Goal: Task Accomplishment & Management: Manage account settings

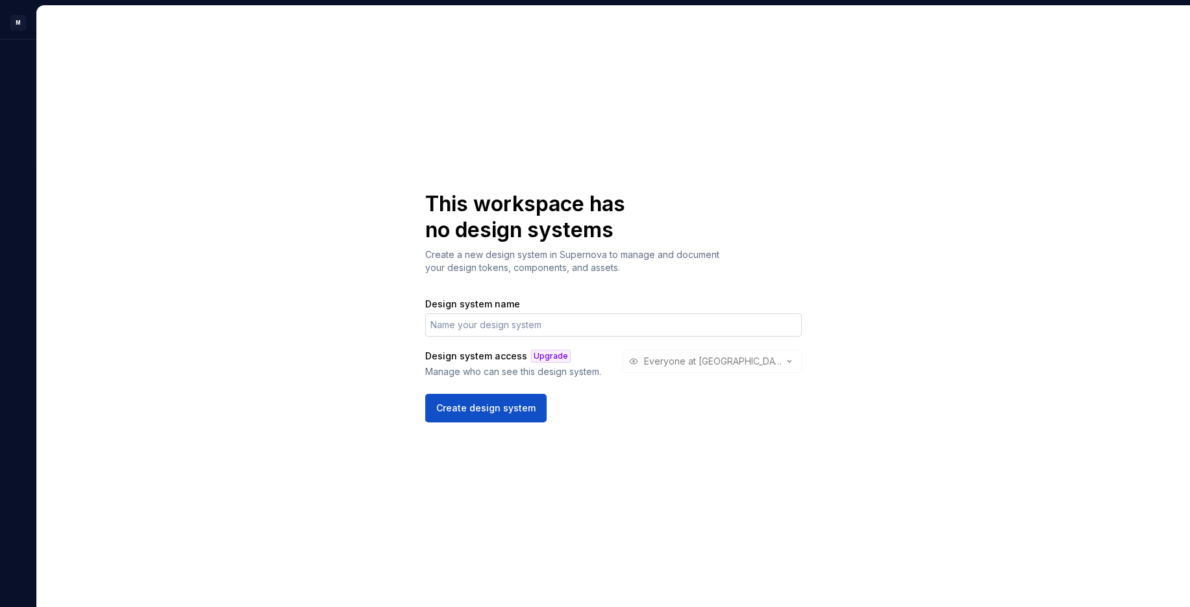
click at [496, 327] on input "Design system name" at bounding box center [613, 324] width 377 height 23
type input "Electra"
click at [708, 366] on div "Design system access Upgrade Manage who can see this design system. Everyone at…" at bounding box center [613, 363] width 377 height 29
click at [488, 414] on button "Create design system" at bounding box center [485, 408] width 121 height 29
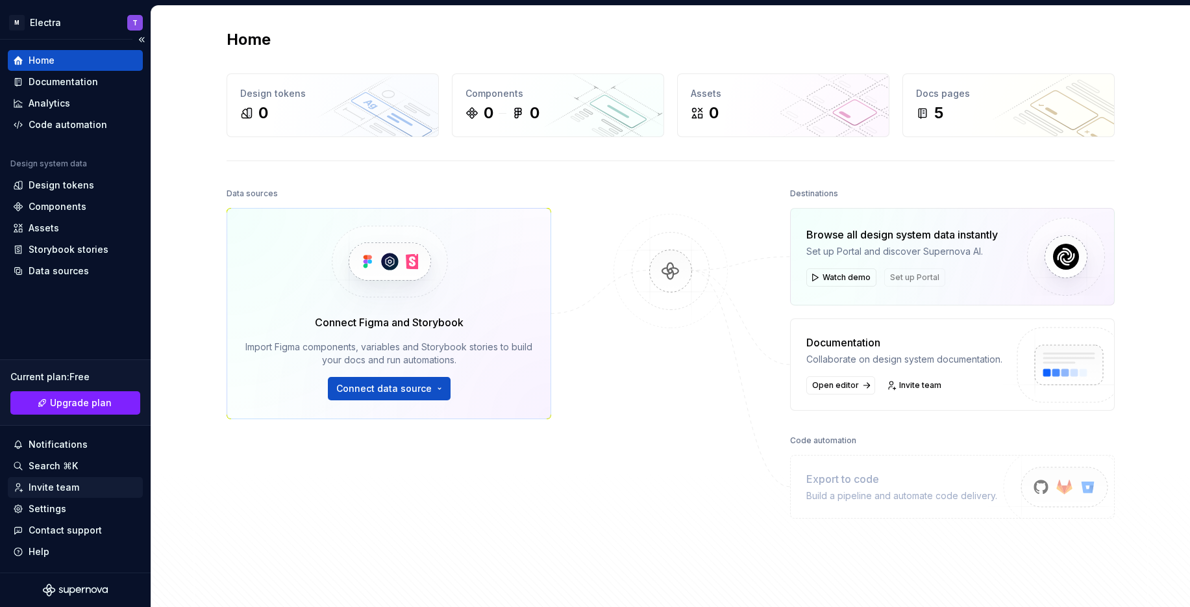
click at [76, 482] on div "Invite team" at bounding box center [54, 487] width 51 height 13
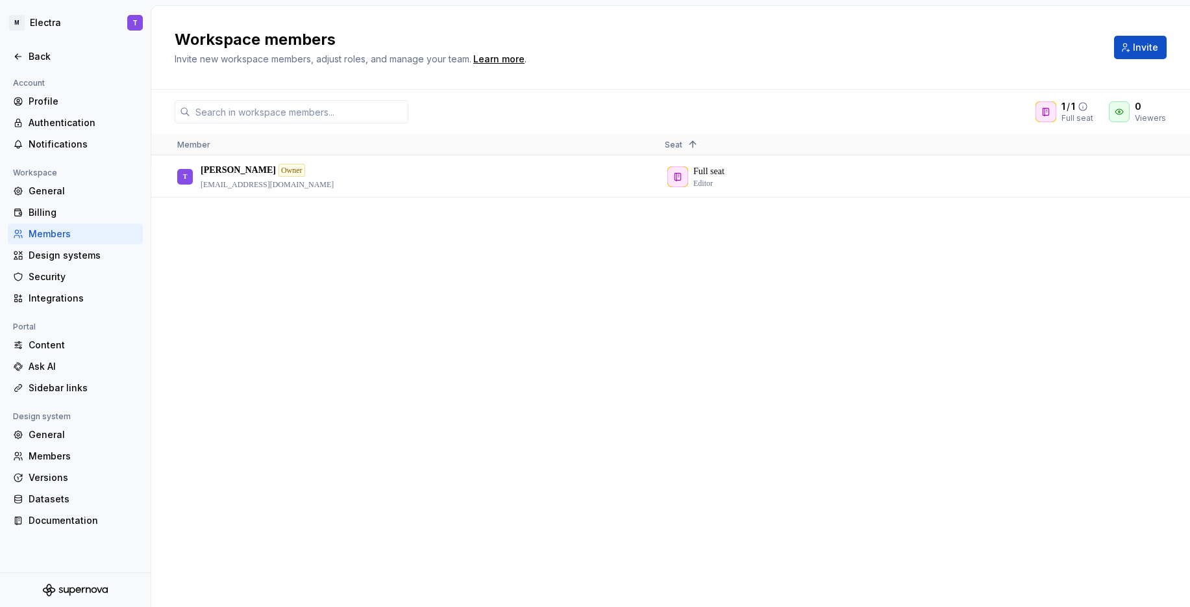
click at [1088, 106] on icon at bounding box center [1083, 106] width 10 height 10
click at [1127, 55] on button "Invite" at bounding box center [1140, 47] width 53 height 23
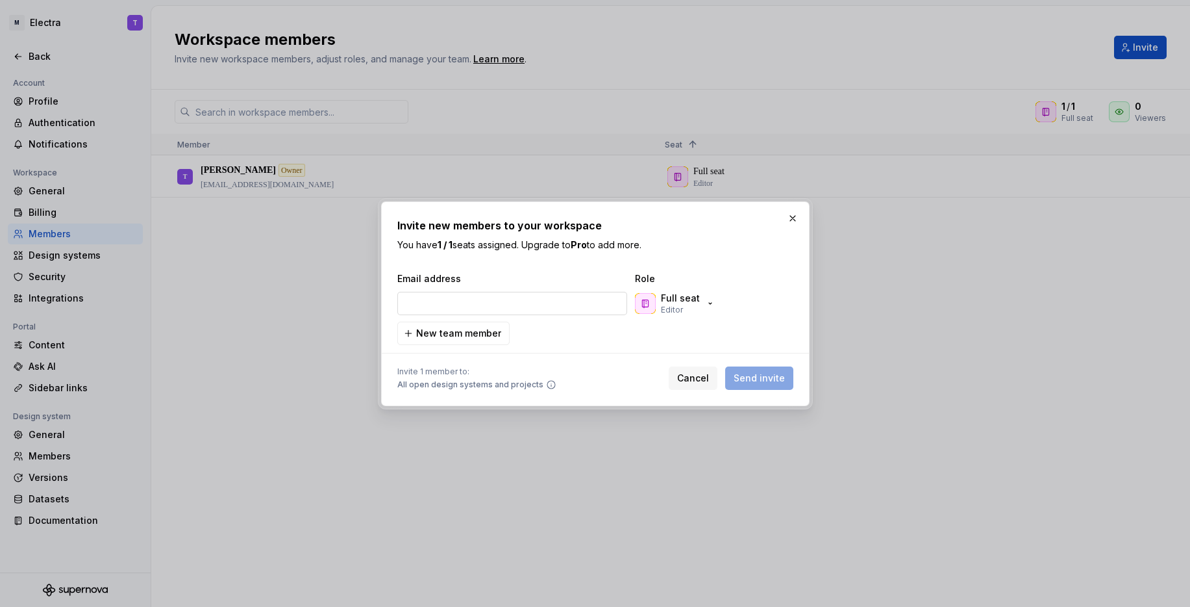
type input "[EMAIL_ADDRESS][DOMAIN_NAME]"
click at [785, 378] on div "Cancel Send invite" at bounding box center [731, 377] width 125 height 23
click at [789, 221] on button "button" at bounding box center [793, 218] width 18 height 18
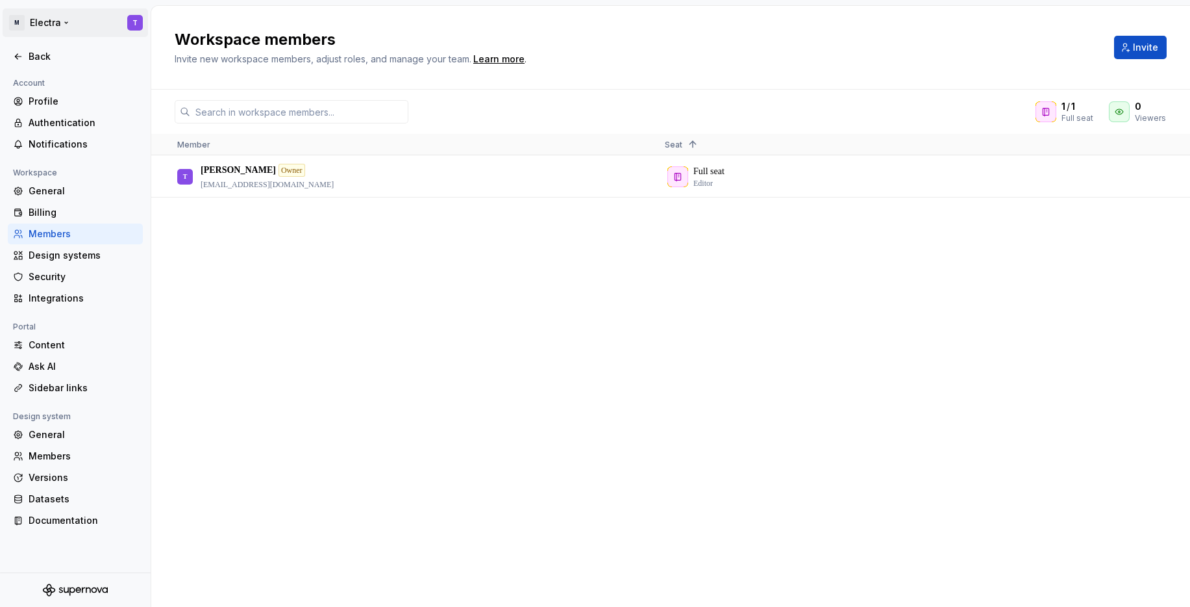
click at [68, 22] on html "M Electra T Back Account Profile Authentication Notifications Workspace General…" at bounding box center [595, 303] width 1190 height 607
click at [247, 366] on html "M Electra T Back Account Profile Authentication Notifications Workspace General…" at bounding box center [595, 303] width 1190 height 607
click at [51, 25] on html "M Electra T Back Account Profile Authentication Notifications Workspace General…" at bounding box center [595, 303] width 1190 height 607
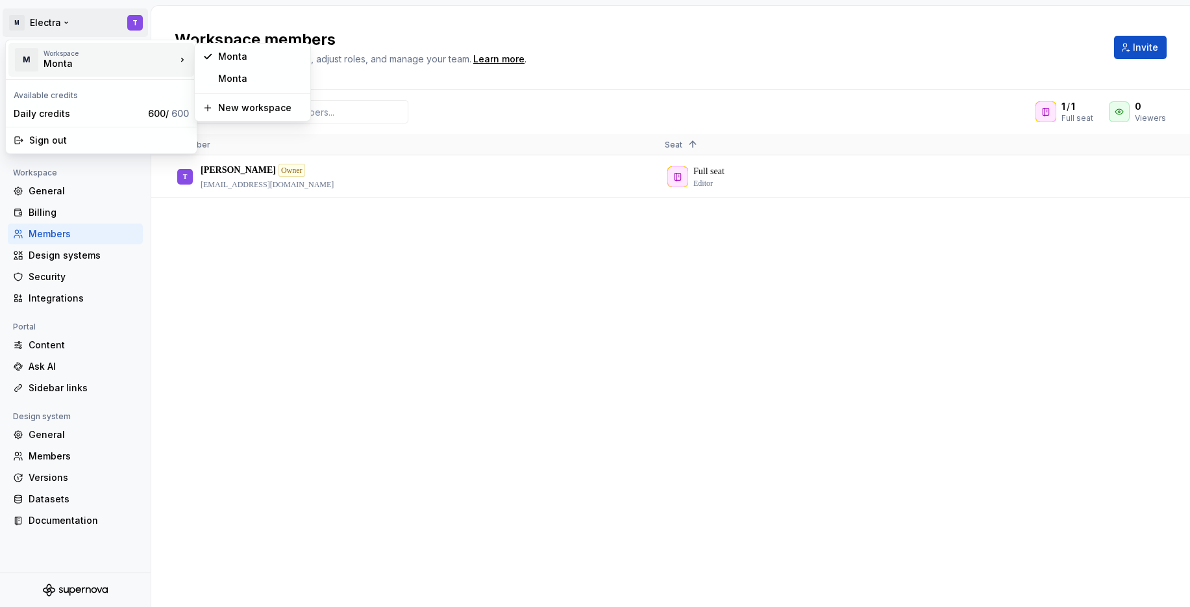
click at [83, 50] on div "Workspace" at bounding box center [110, 53] width 132 height 8
click at [245, 110] on div "New workspace" at bounding box center [260, 107] width 84 height 13
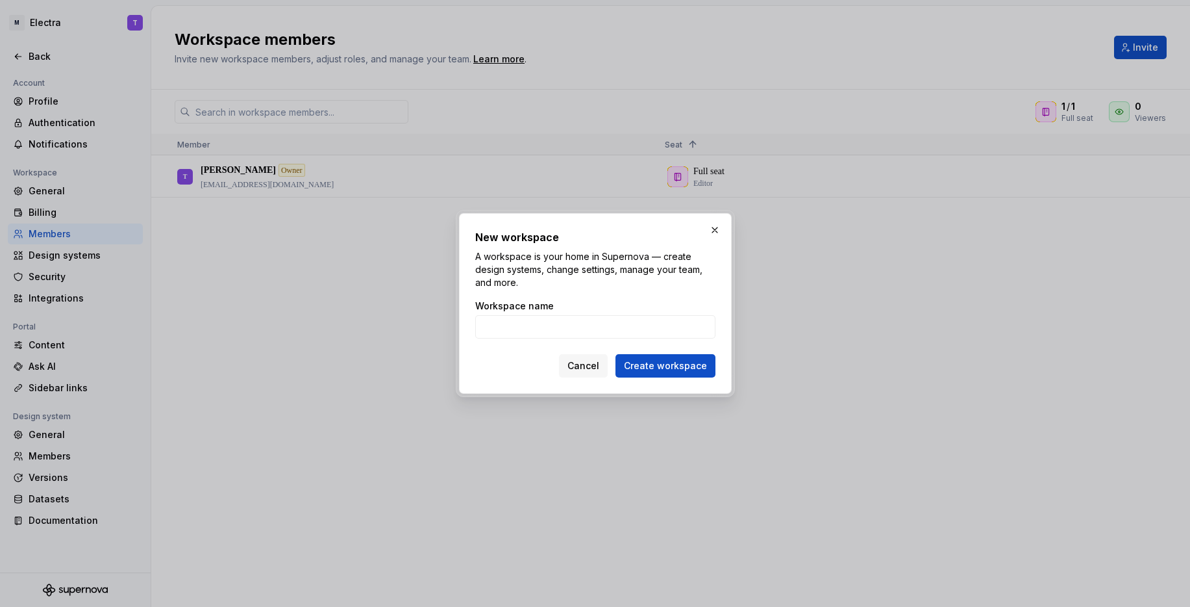
click at [592, 340] on div "Workspace name" at bounding box center [595, 323] width 240 height 49
click at [595, 332] on input "Workspace name" at bounding box center [595, 326] width 240 height 23
click at [588, 370] on span "Cancel" at bounding box center [584, 365] width 32 height 13
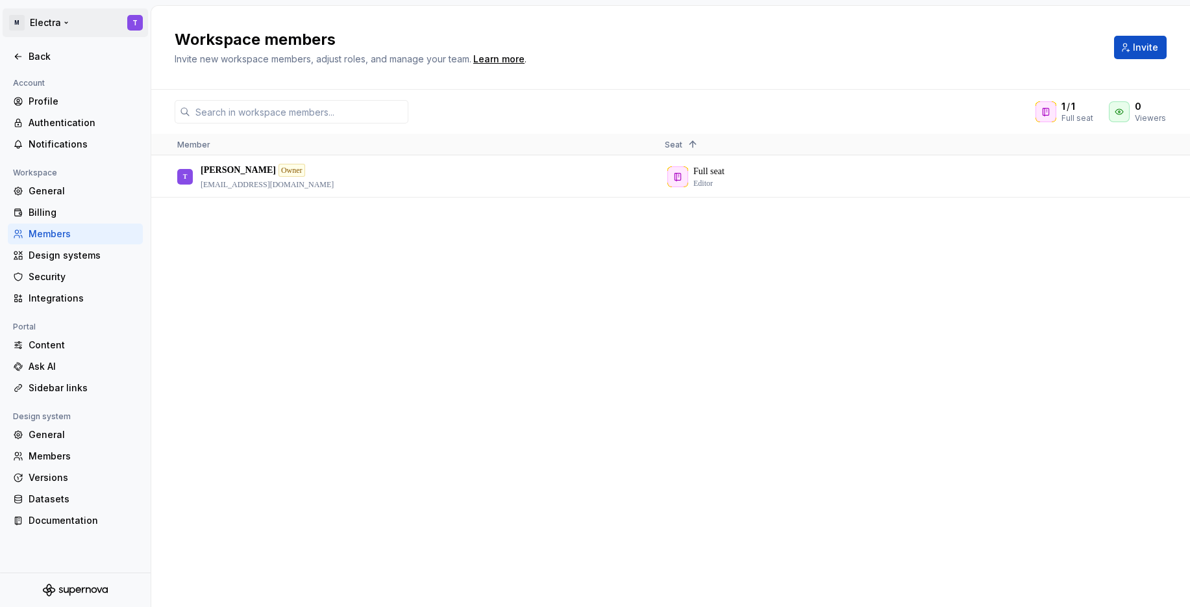
click at [59, 19] on html "M Electra T Back Account Profile Authentication Notifications Workspace General…" at bounding box center [595, 303] width 1190 height 607
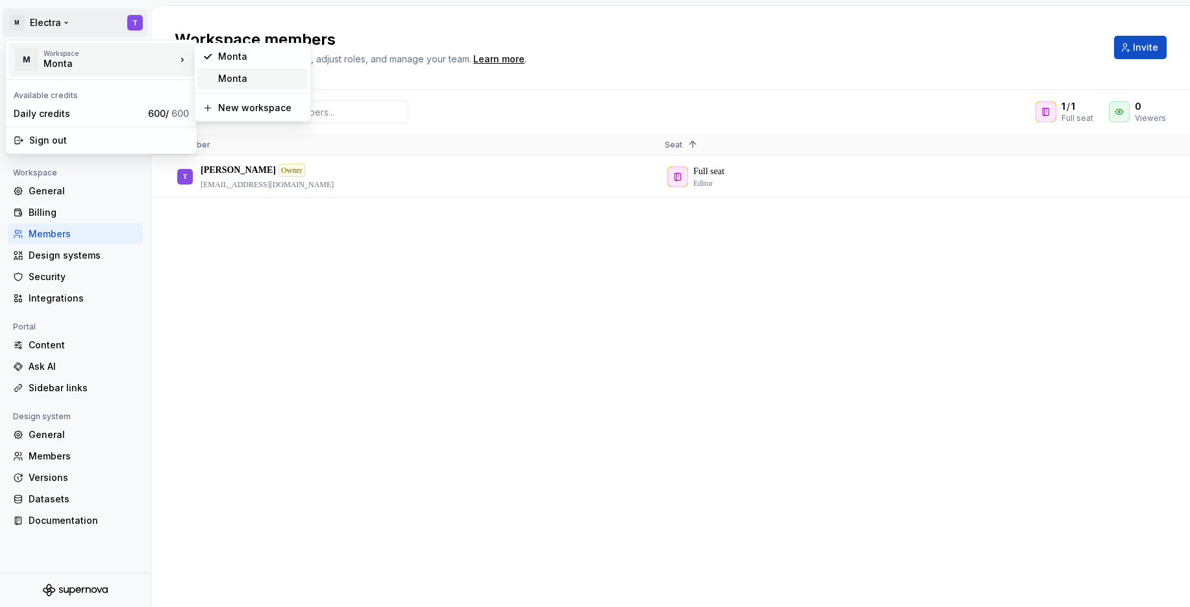
click at [249, 80] on div "Monta" at bounding box center [260, 78] width 84 height 13
